Goal: Navigation & Orientation: Find specific page/section

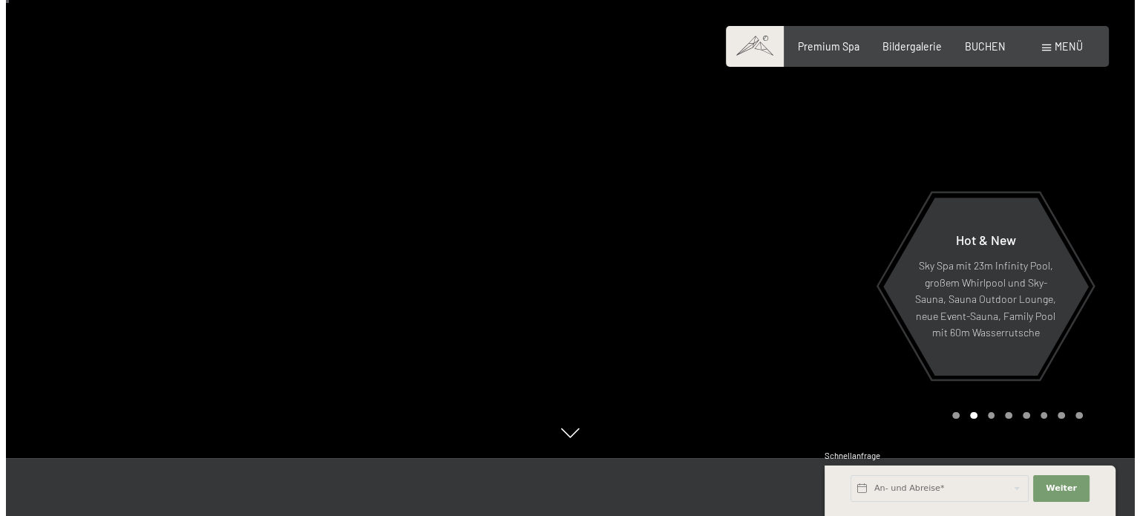
scroll to position [74, 0]
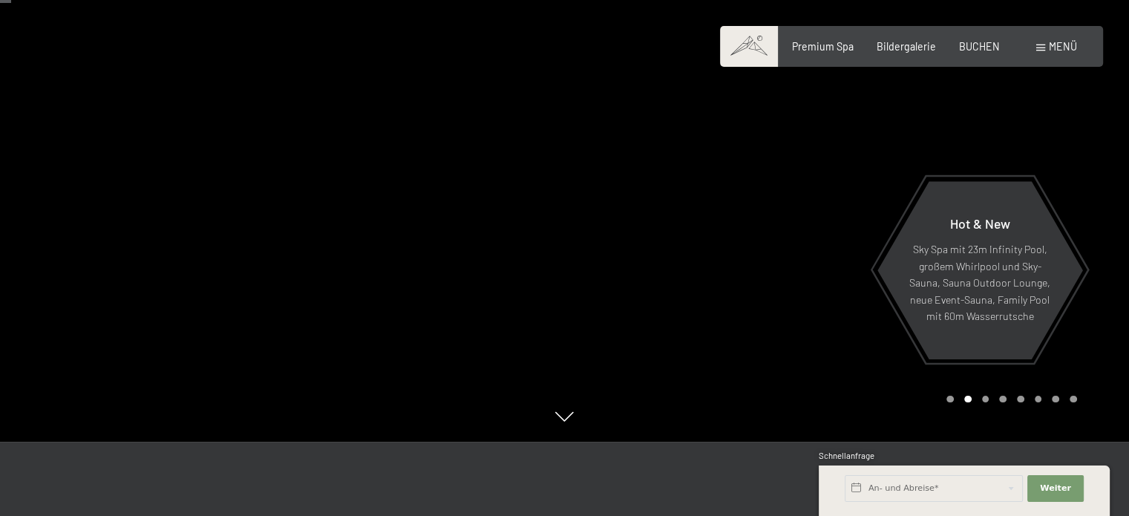
click at [1054, 47] on span "Menü" at bounding box center [1063, 46] width 28 height 13
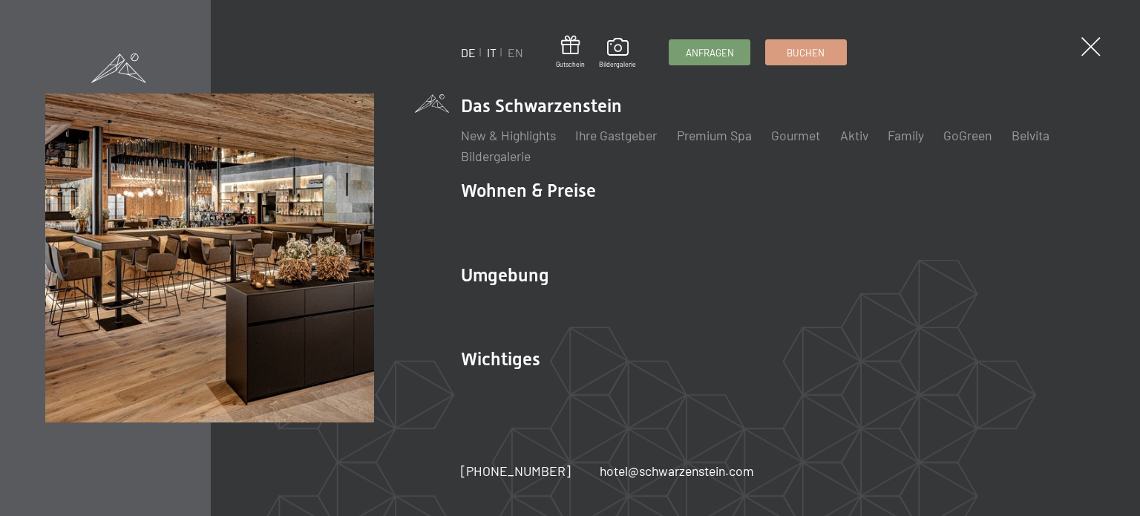
click at [491, 48] on link "IT" at bounding box center [492, 52] width 10 height 14
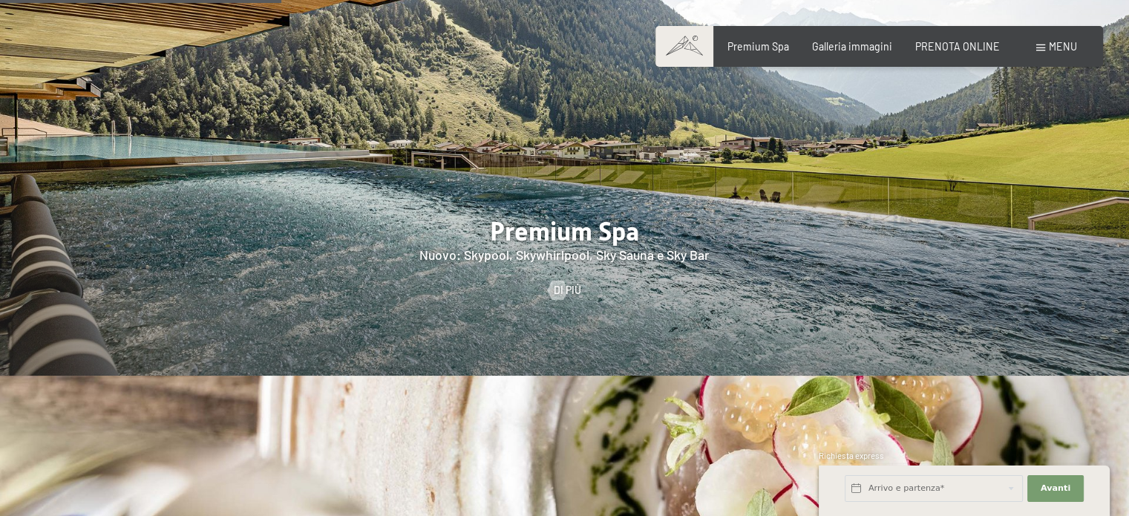
scroll to position [1782, 0]
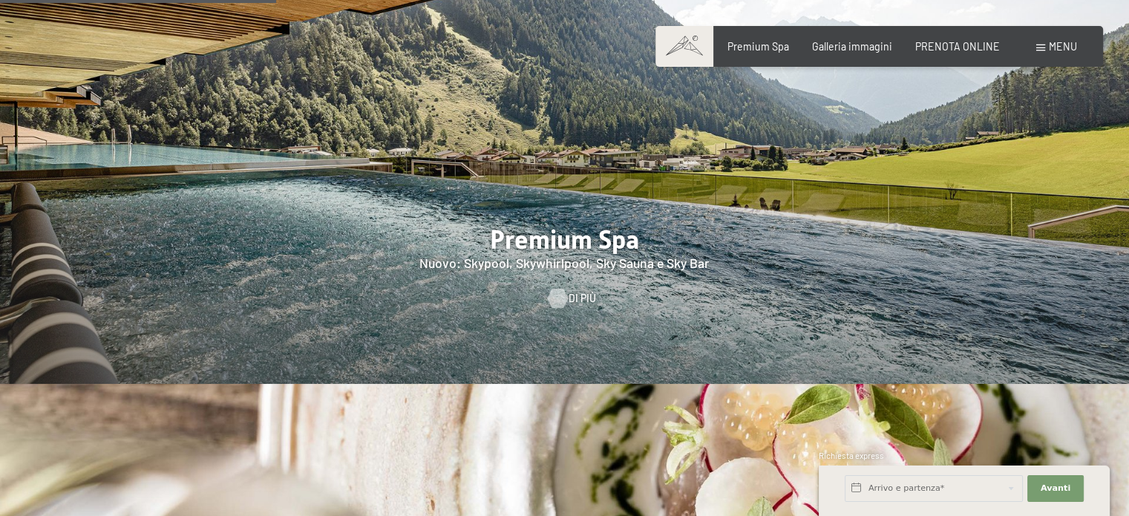
click at [563, 288] on div at bounding box center [557, 297] width 11 height 19
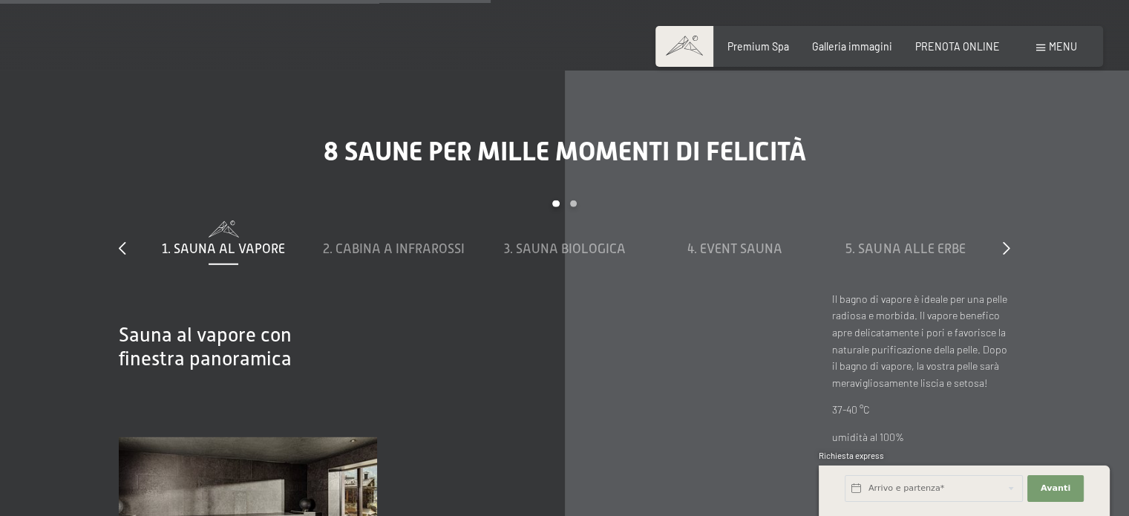
scroll to position [4083, 0]
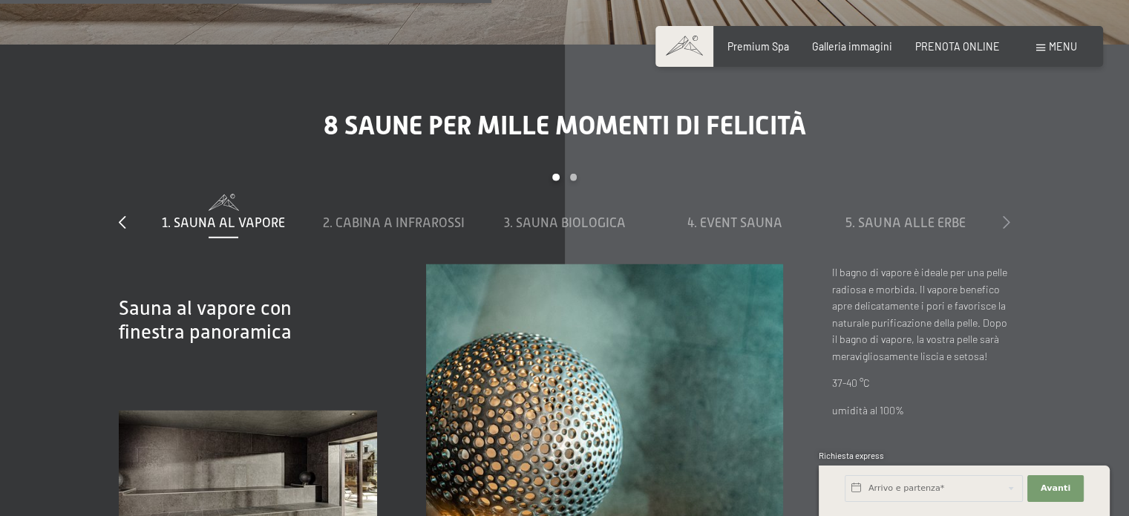
click at [1007, 222] on icon at bounding box center [1006, 221] width 7 height 13
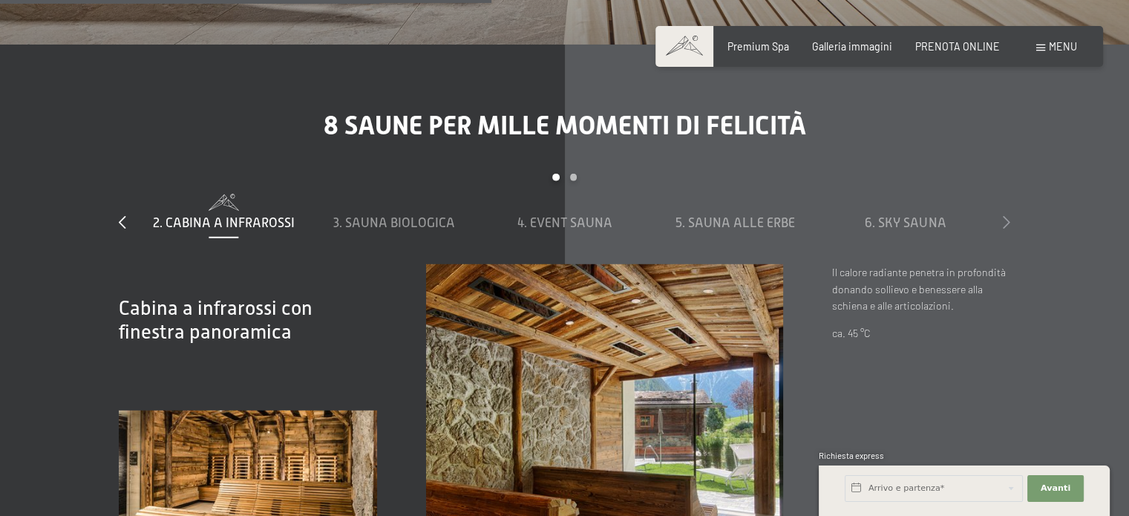
click at [1007, 222] on icon at bounding box center [1006, 221] width 7 height 13
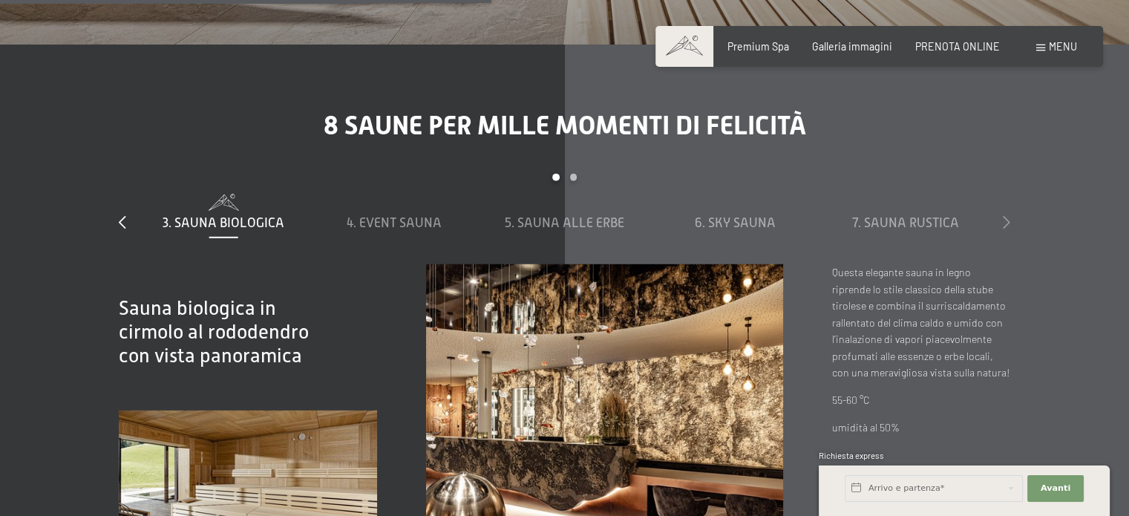
click at [1007, 222] on icon at bounding box center [1006, 221] width 7 height 13
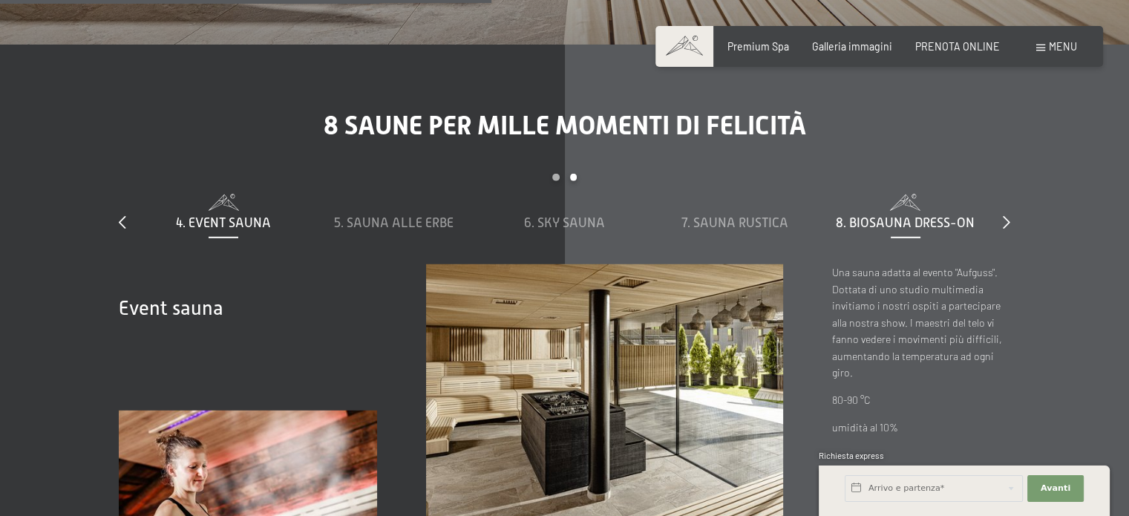
click at [931, 217] on span "8. Biosauna dress-on" at bounding box center [905, 222] width 139 height 15
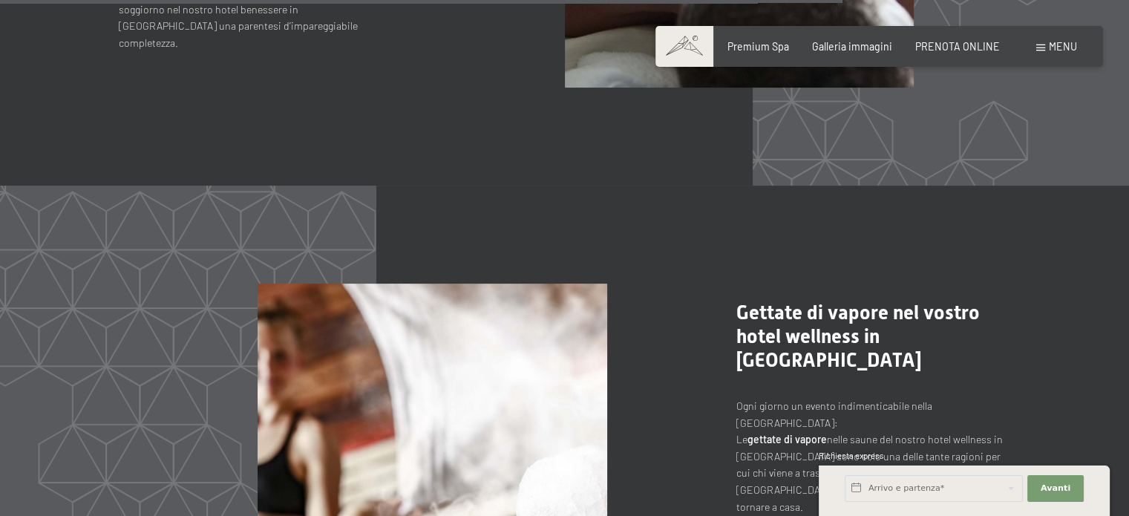
scroll to position [5865, 0]
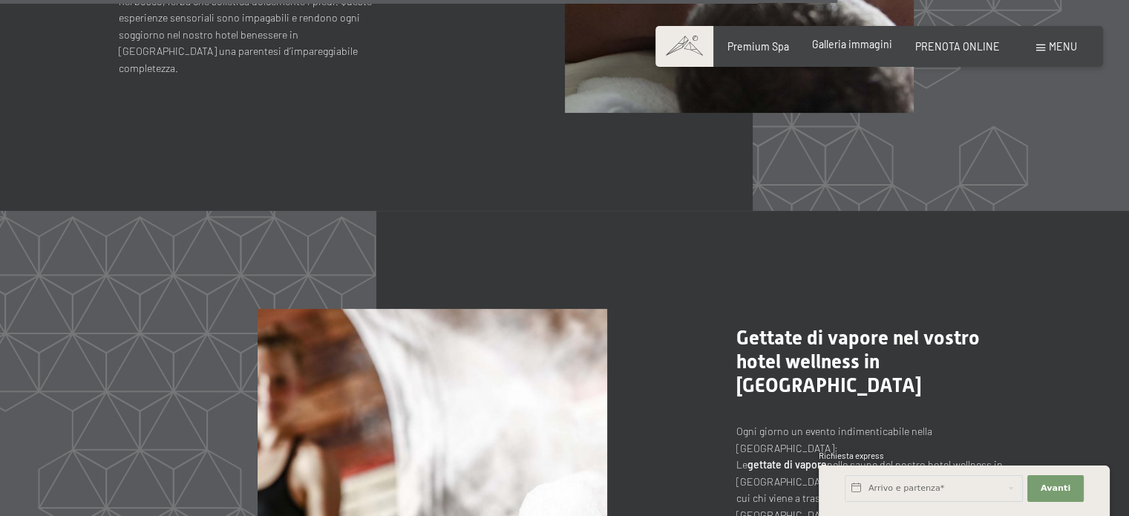
click at [866, 40] on span "Galleria immagini" at bounding box center [852, 44] width 80 height 13
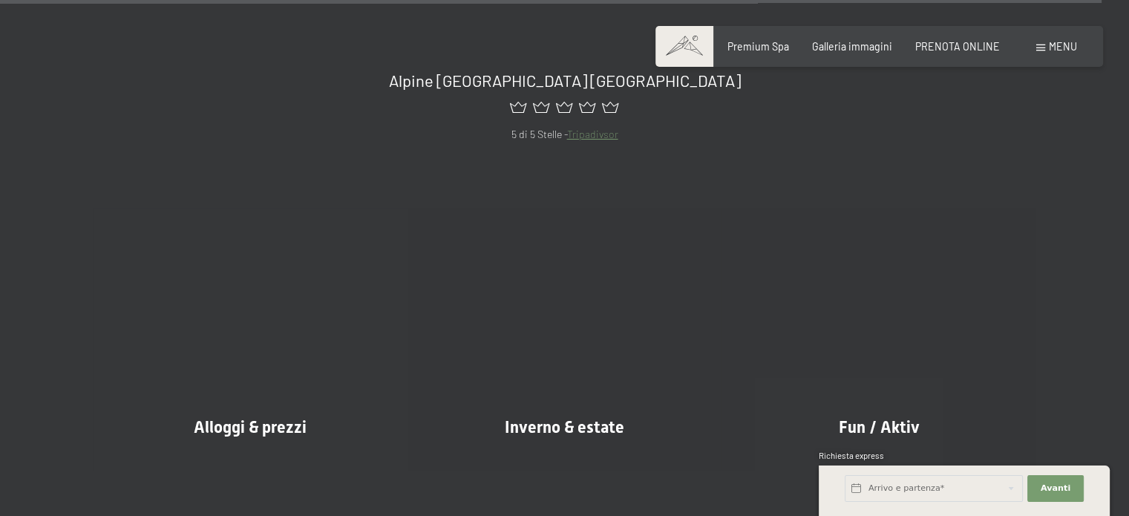
scroll to position [15812, 0]
